Goal: Information Seeking & Learning: Learn about a topic

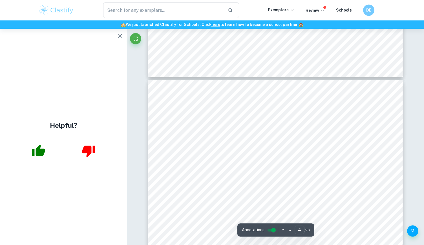
scroll to position [966, 0]
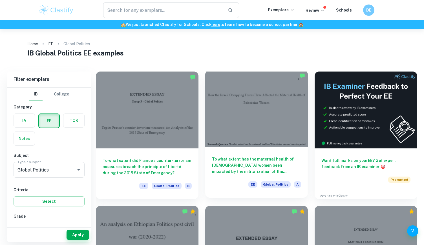
click at [286, 107] on div at bounding box center [256, 108] width 103 height 77
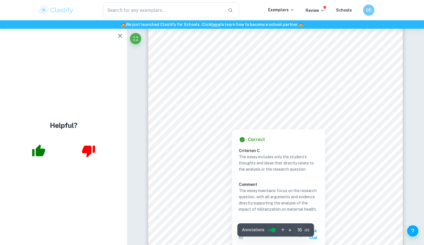
scroll to position [5135, 0]
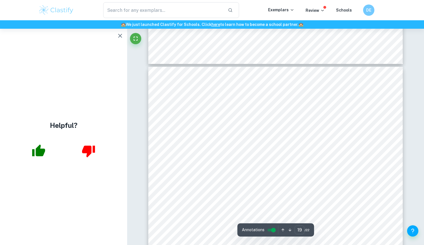
type input "18"
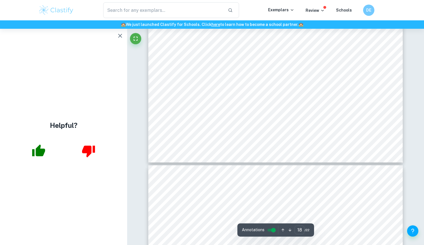
scroll to position [5869, 0]
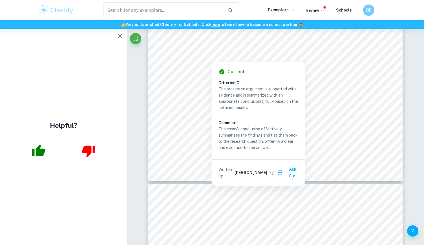
drag, startPoint x: 274, startPoint y: 46, endPoint x: 325, endPoint y: 144, distance: 110.4
click at [275, 47] on div at bounding box center [273, 45] width 190 height 17
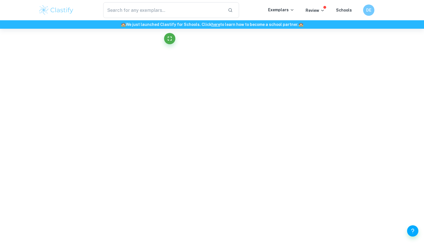
scroll to position [1715, 0]
type input "18"
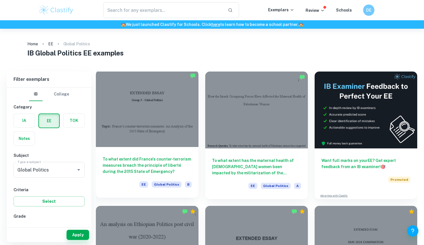
click at [153, 158] on h6 "To what extent did France's counter-terrorism measures breach the principle of …" at bounding box center [147, 165] width 89 height 19
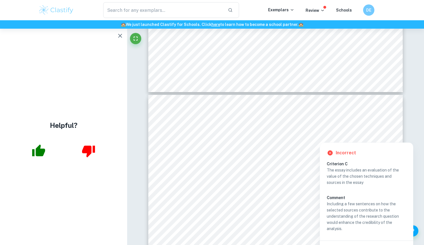
scroll to position [5841, 0]
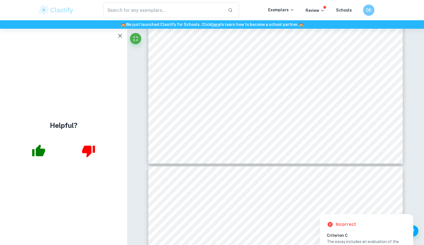
type input "18"
